Goal: Task Accomplishment & Management: Use online tool/utility

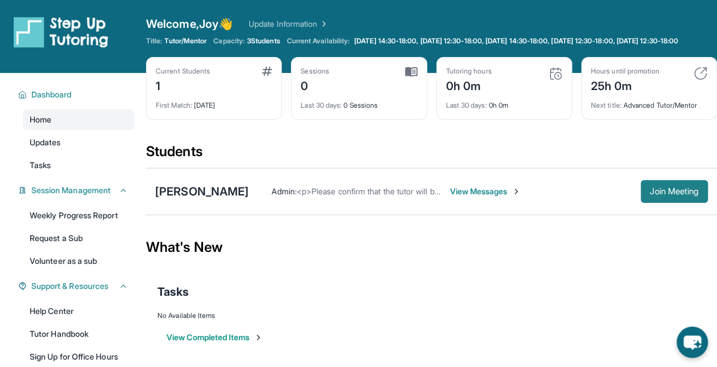
click at [673, 193] on button "Join Meeting" at bounding box center [674, 191] width 67 height 23
click at [99, 169] on link "Tasks" at bounding box center [79, 165] width 112 height 21
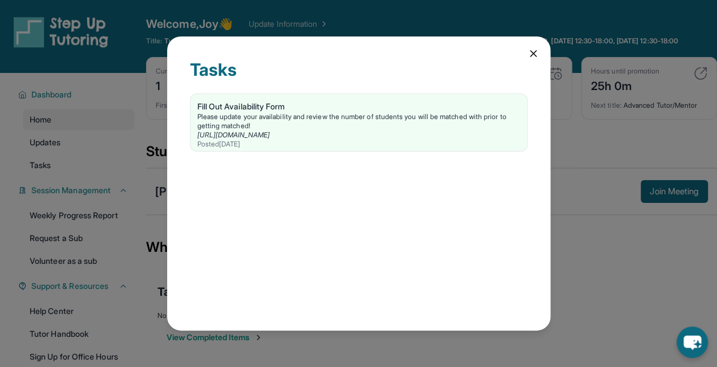
click at [535, 58] on icon at bounding box center [533, 53] width 11 height 11
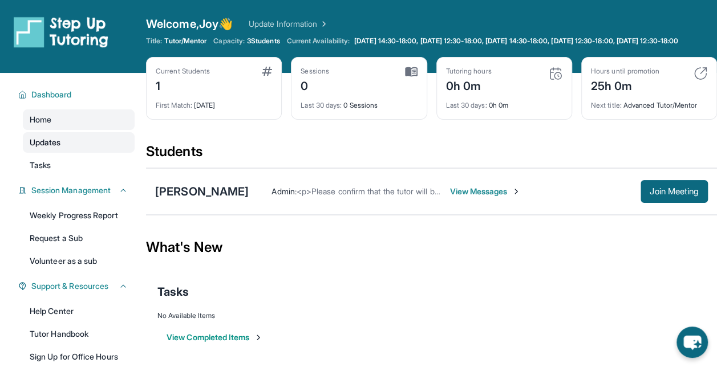
click at [74, 153] on link "Updates" at bounding box center [79, 142] width 112 height 21
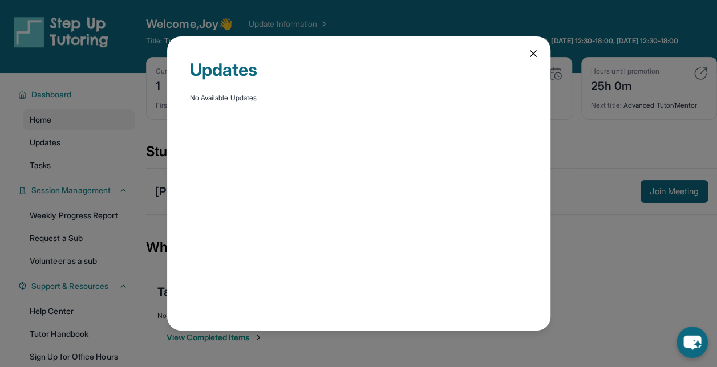
click at [529, 54] on icon at bounding box center [533, 53] width 11 height 11
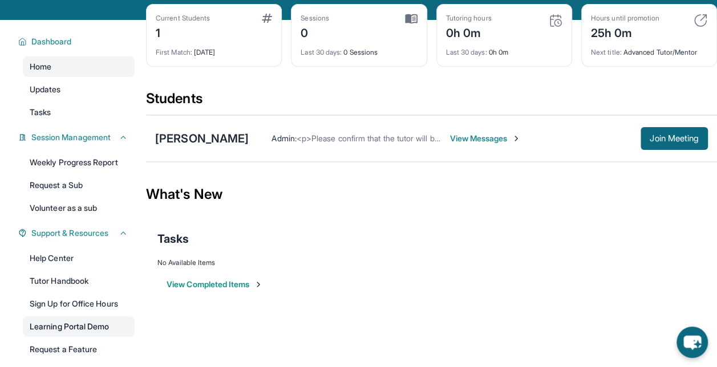
scroll to position [52, 0]
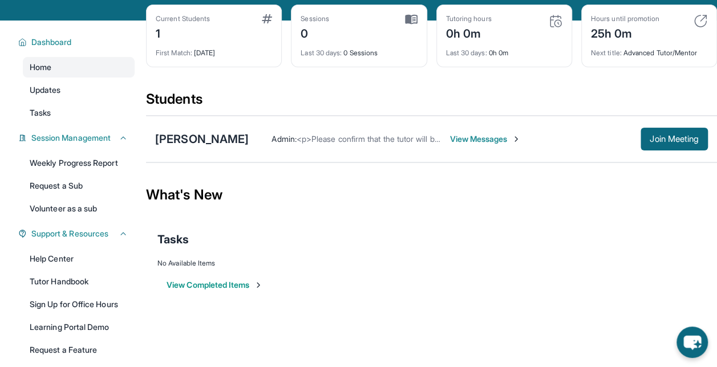
click at [521, 145] on span "View Messages" at bounding box center [485, 138] width 71 height 11
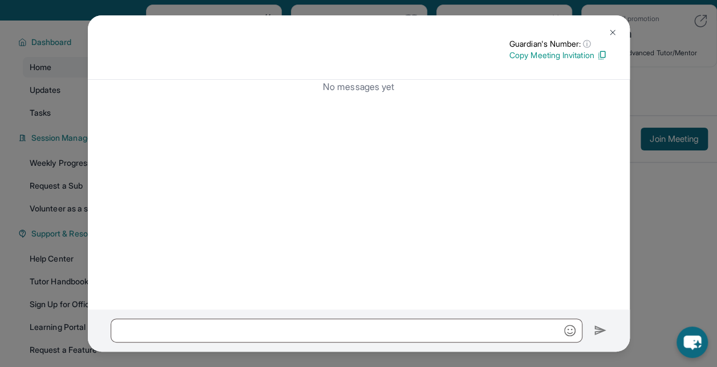
click at [577, 58] on p "Copy Meeting Invitation" at bounding box center [558, 55] width 98 height 11
click at [610, 31] on img at bounding box center [612, 32] width 9 height 9
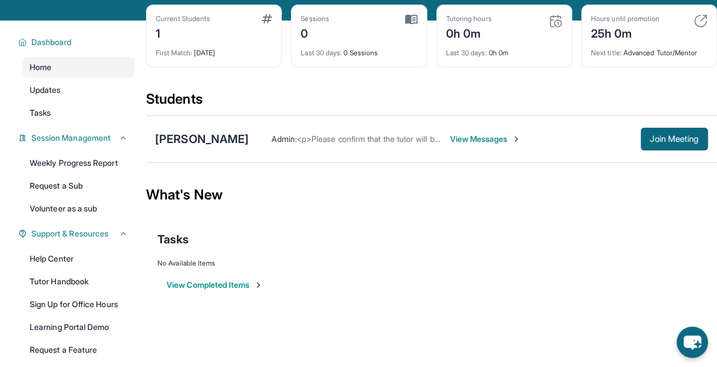
click at [521, 145] on span "View Messages" at bounding box center [485, 138] width 71 height 11
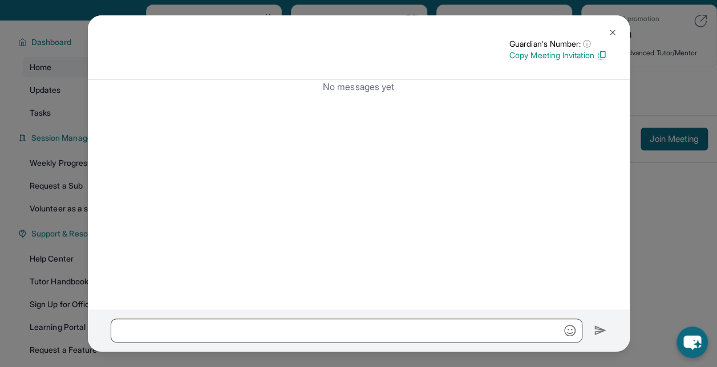
click at [567, 59] on p "Copy Meeting Invitation" at bounding box center [558, 55] width 98 height 11
click at [610, 37] on img at bounding box center [612, 32] width 9 height 9
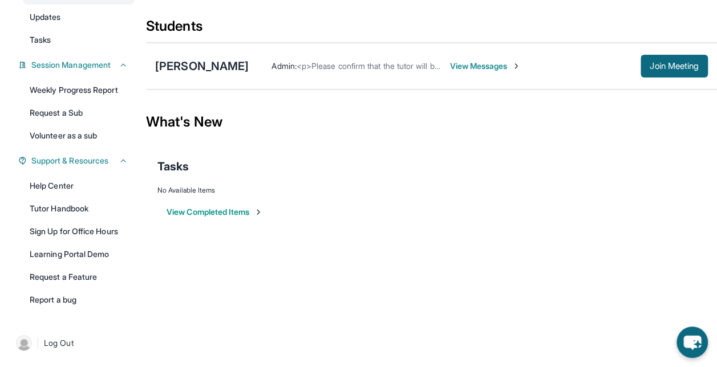
scroll to position [0, 0]
